Goal: Task Accomplishment & Management: Use online tool/utility

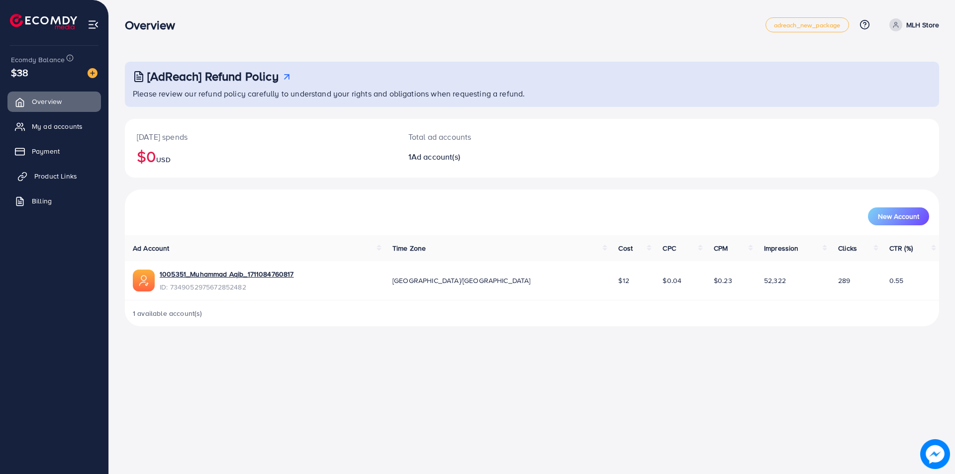
click at [65, 179] on span "Product Links" at bounding box center [55, 176] width 43 height 10
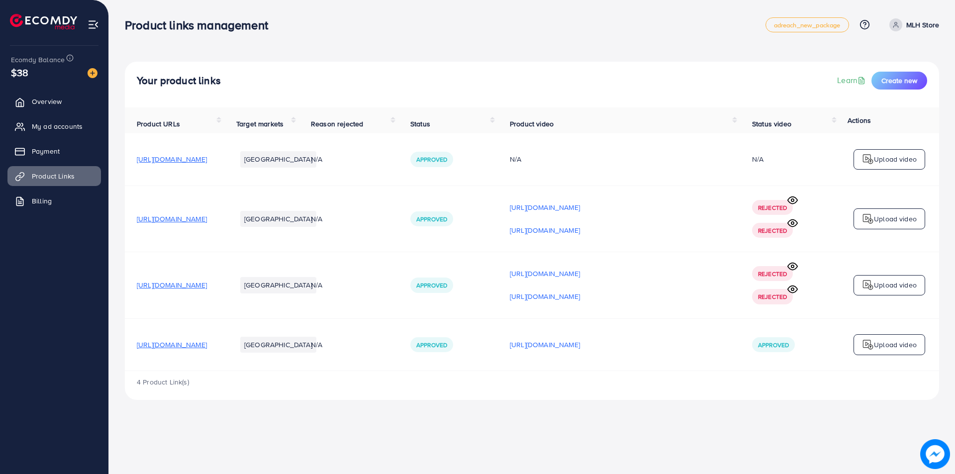
click at [870, 348] on img at bounding box center [868, 345] width 12 height 12
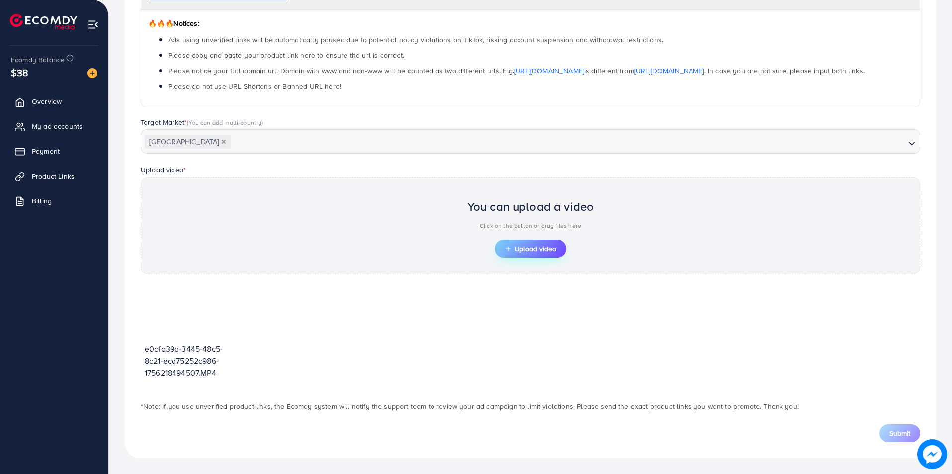
click at [536, 245] on span "Upload video" at bounding box center [531, 248] width 52 height 7
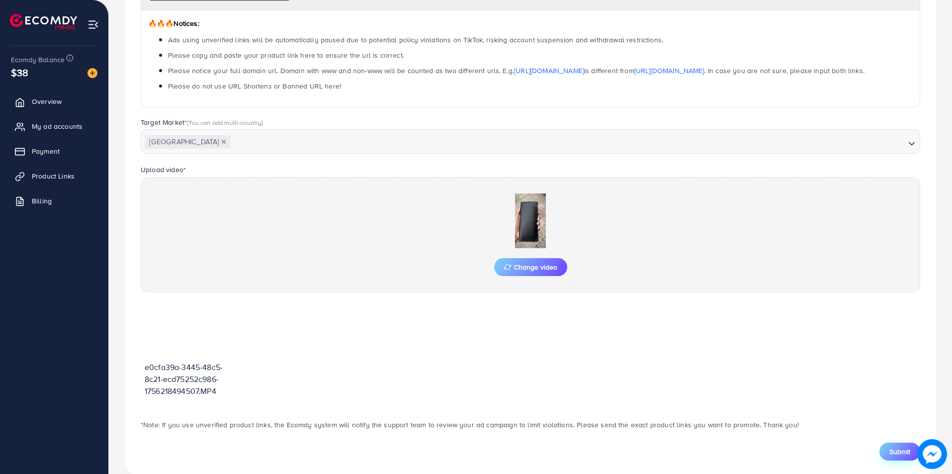
click at [899, 454] on span "Submit" at bounding box center [900, 452] width 21 height 10
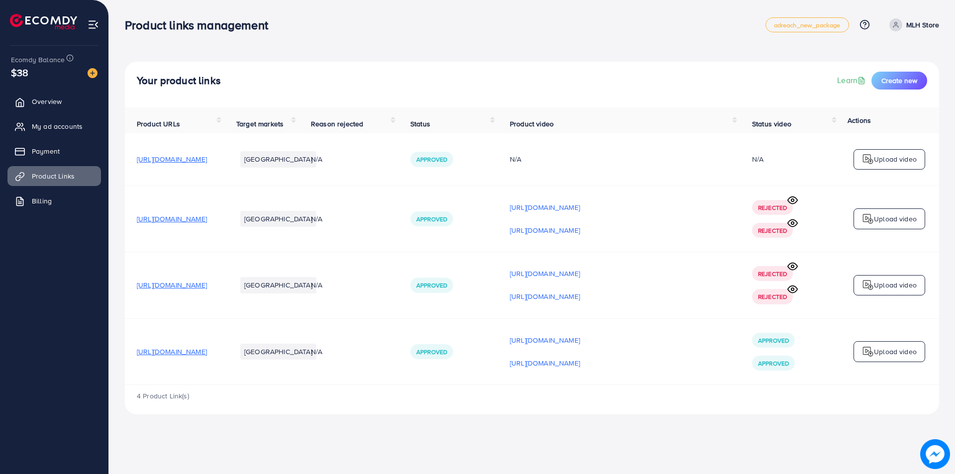
drag, startPoint x: 136, startPoint y: 354, endPoint x: 297, endPoint y: 349, distance: 160.7
click at [224, 349] on td "[URL][DOMAIN_NAME]" at bounding box center [174, 351] width 99 height 67
copy span "[URL][DOMAIN_NAME]"
